Goal: Task Accomplishment & Management: Use online tool/utility

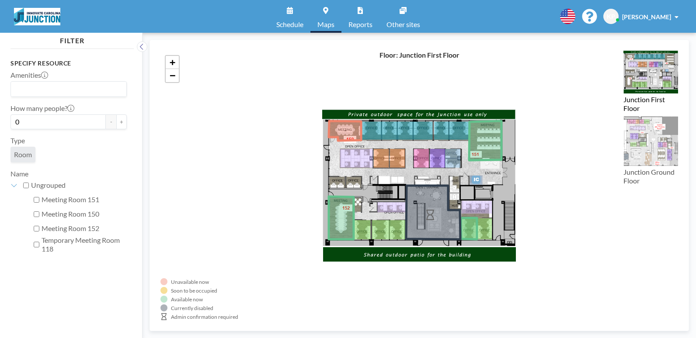
click at [657, 18] on span "[PERSON_NAME]" at bounding box center [646, 16] width 49 height 7
click at [299, 13] on link "Schedule" at bounding box center [289, 16] width 41 height 33
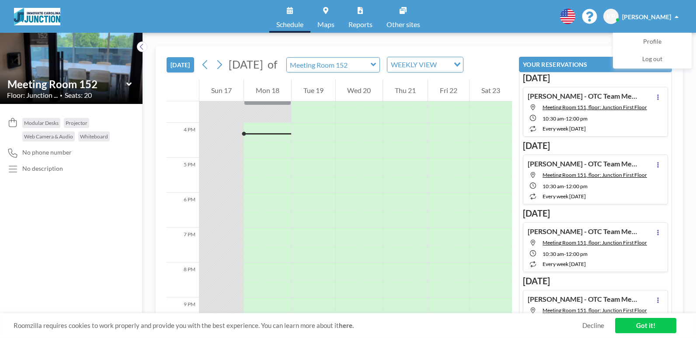
scroll to position [542, 0]
click at [130, 84] on icon at bounding box center [128, 83] width 5 height 3
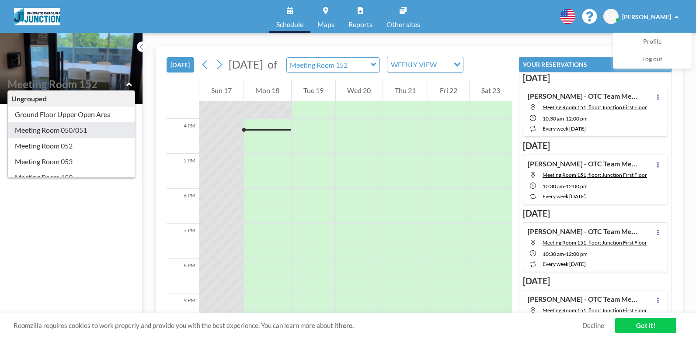
scroll to position [44, 0]
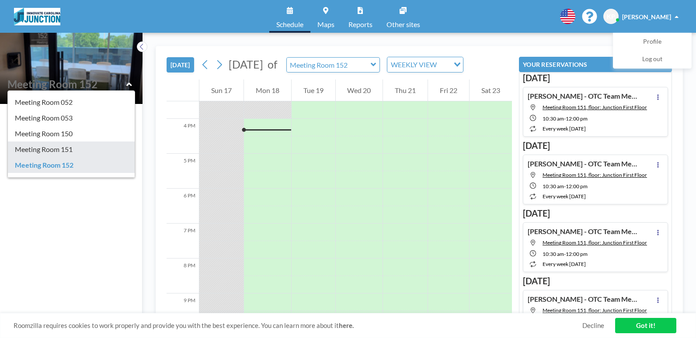
type input "Meeting Room 151"
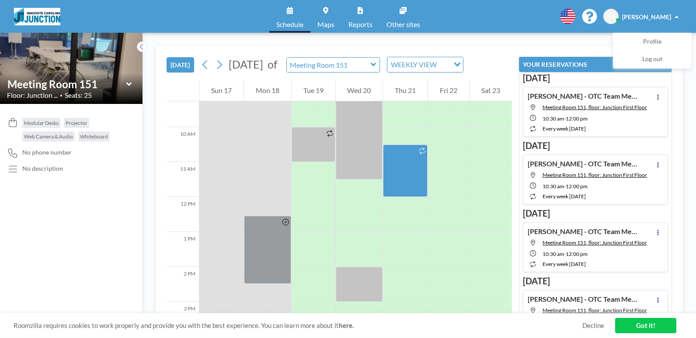
scroll to position [324, 0]
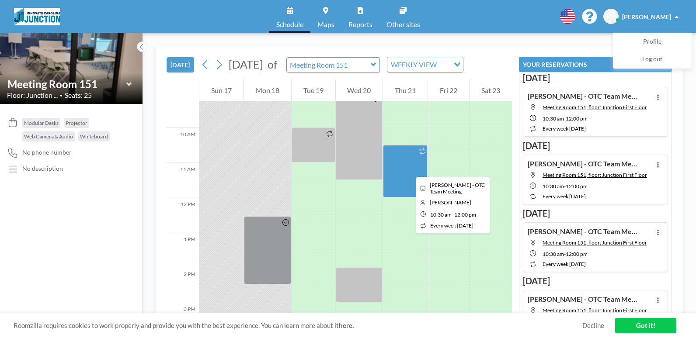
click at [409, 169] on div at bounding box center [405, 171] width 45 height 52
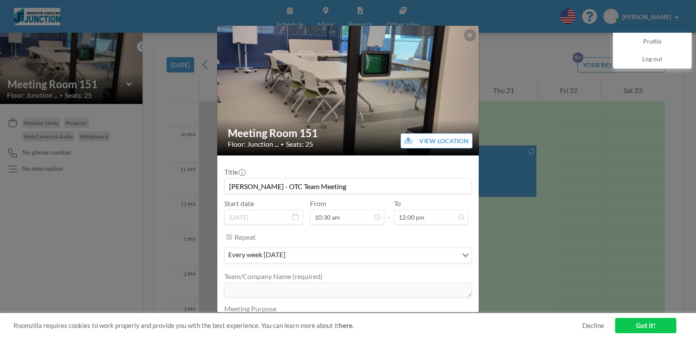
click at [409, 169] on div "Title [PERSON_NAME] - OTC Team Meeting" at bounding box center [348, 181] width 248 height 26
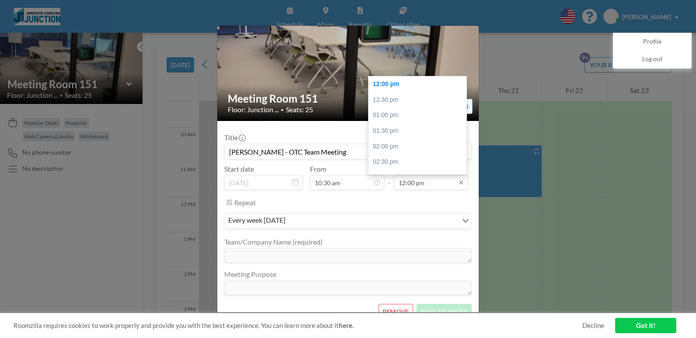
scroll to position [0, 0]
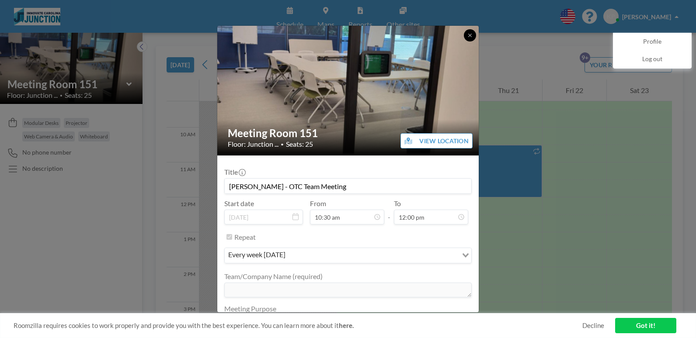
click at [473, 32] on button at bounding box center [470, 35] width 12 height 12
